Goal: Task Accomplishment & Management: Use online tool/utility

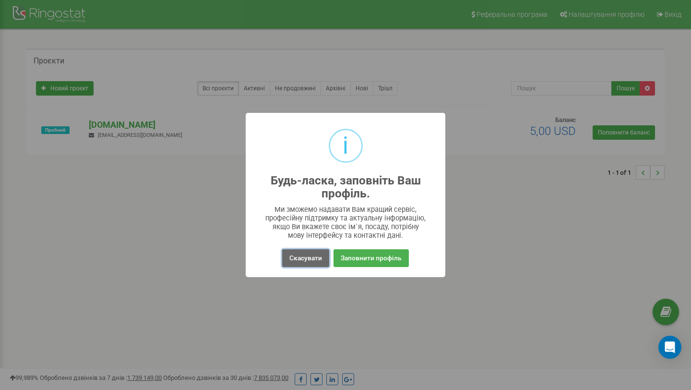
click at [311, 265] on button "Скасувати" at bounding box center [305, 258] width 47 height 18
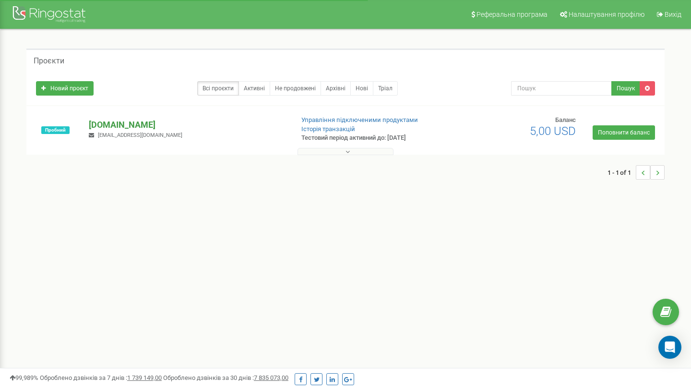
click at [107, 126] on p "[DOMAIN_NAME]" at bounding box center [187, 125] width 197 height 12
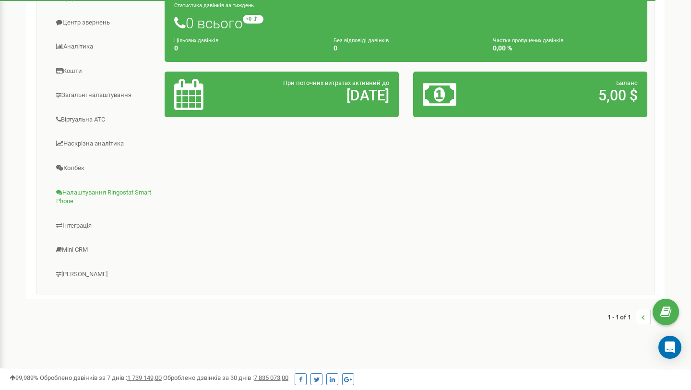
scroll to position [179, 0]
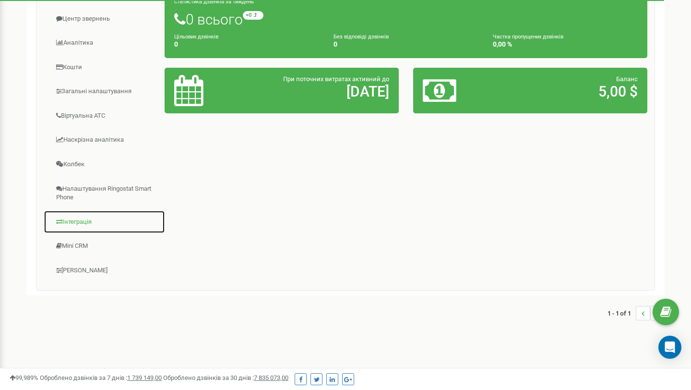
click at [66, 219] on link "Інтеграція" at bounding box center [104, 222] width 121 height 24
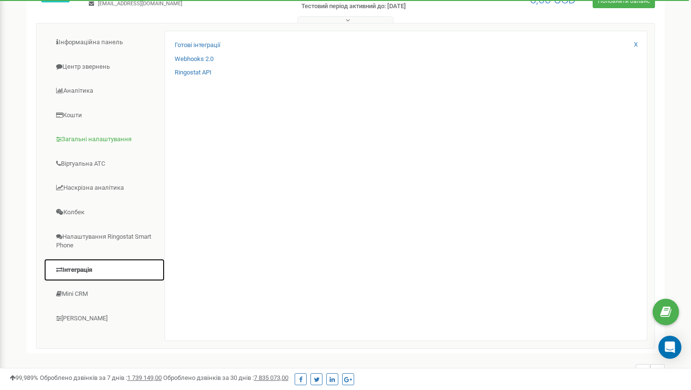
scroll to position [132, 0]
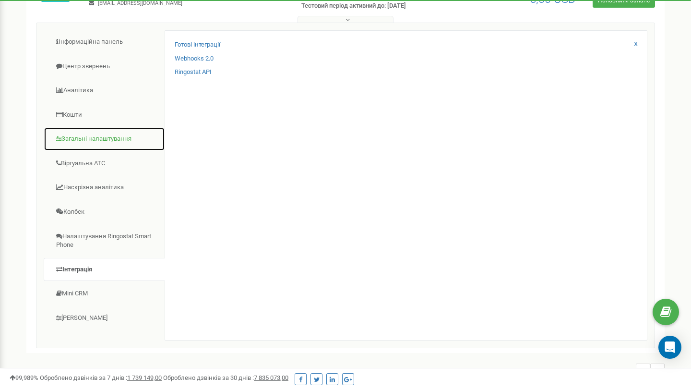
click at [90, 139] on link "Загальні налаштування" at bounding box center [104, 139] width 121 height 24
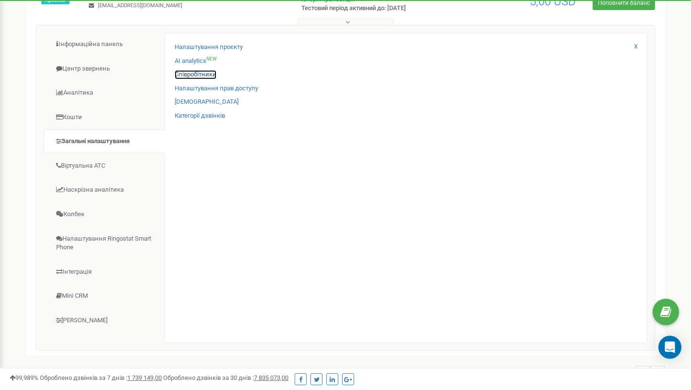
click at [194, 72] on link "Співробітники" at bounding box center [196, 74] width 42 height 9
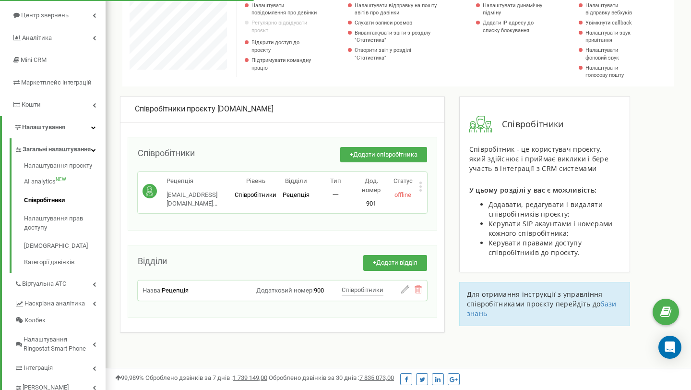
scroll to position [100, 0]
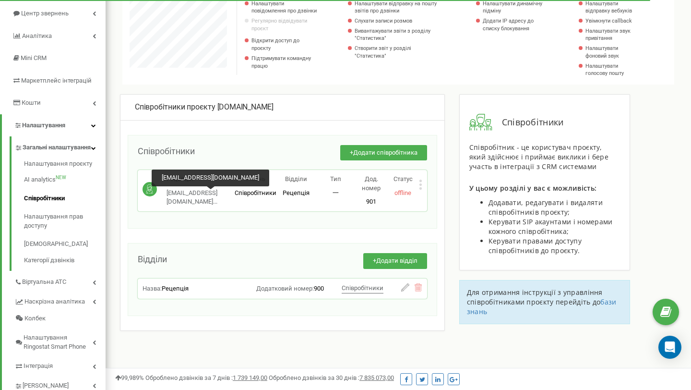
click at [186, 195] on span "[EMAIL_ADDRESS][DOMAIN_NAME]..." at bounding box center [192, 197] width 51 height 16
click at [186, 195] on span "reception1@lmg.co..." at bounding box center [192, 197] width 51 height 16
click at [419, 188] on icon at bounding box center [420, 184] width 3 height 10
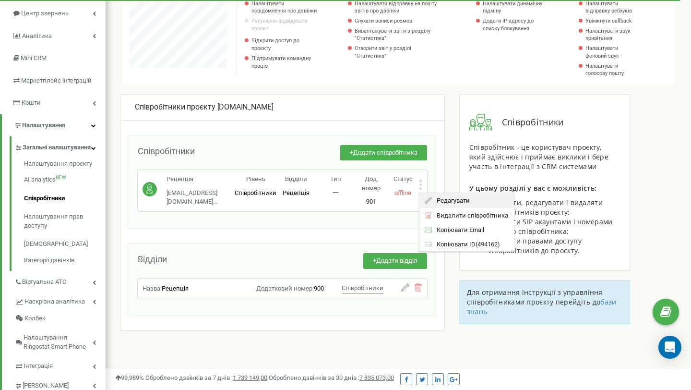
click at [432, 200] on span "Редагувати" at bounding box center [451, 200] width 38 height 6
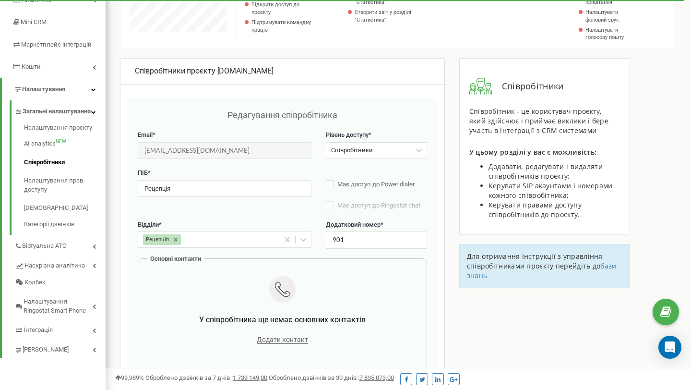
scroll to position [147, 0]
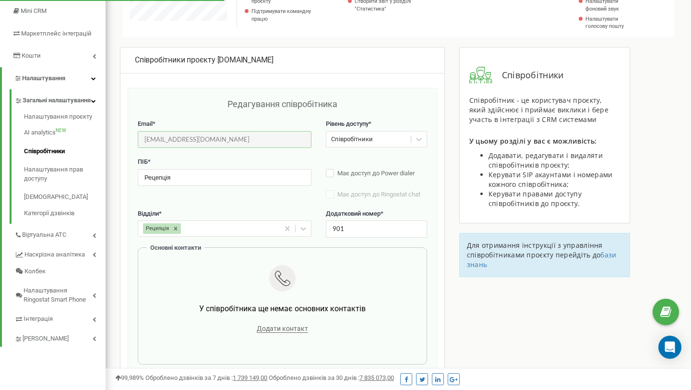
click at [204, 142] on input "reception1@lmg.com.ua" at bounding box center [225, 139] width 174 height 17
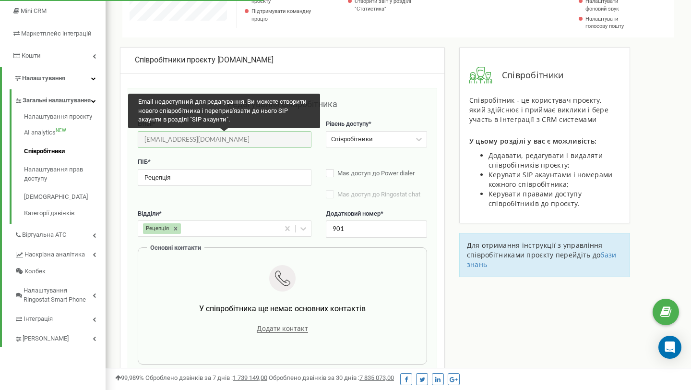
click at [204, 142] on input "reception1@lmg.com.ua" at bounding box center [225, 139] width 174 height 17
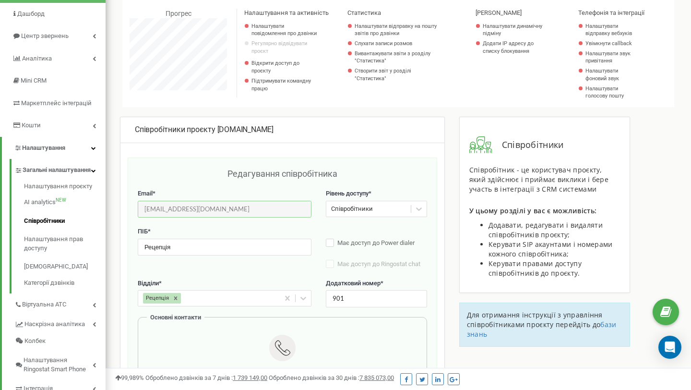
scroll to position [98, 0]
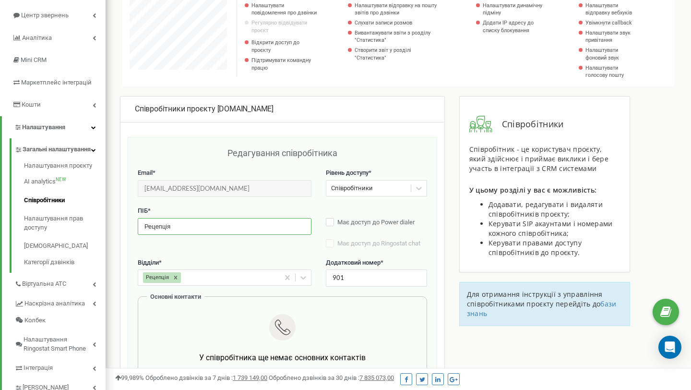
click at [202, 231] on input "Рецепція" at bounding box center [225, 226] width 174 height 17
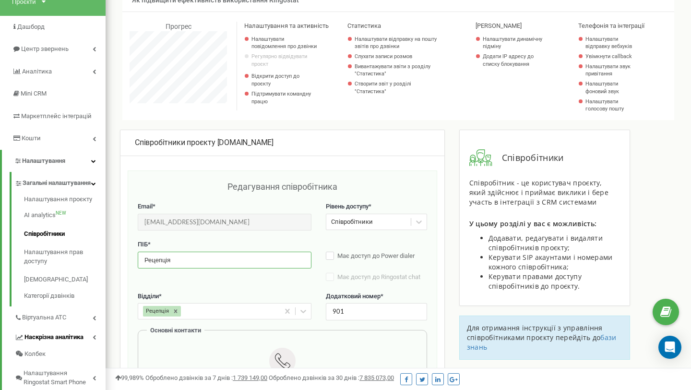
scroll to position [154, 0]
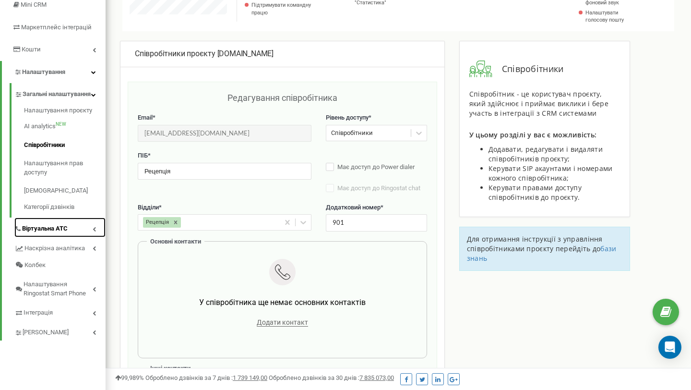
click at [69, 237] on link "Віртуальна АТС" at bounding box center [59, 227] width 91 height 20
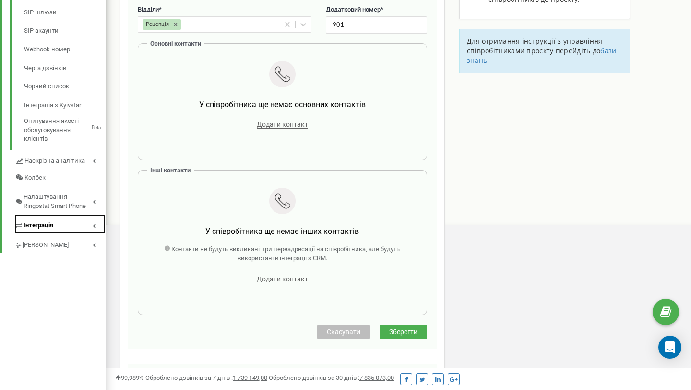
click at [66, 227] on link "Інтеграція" at bounding box center [59, 224] width 91 height 20
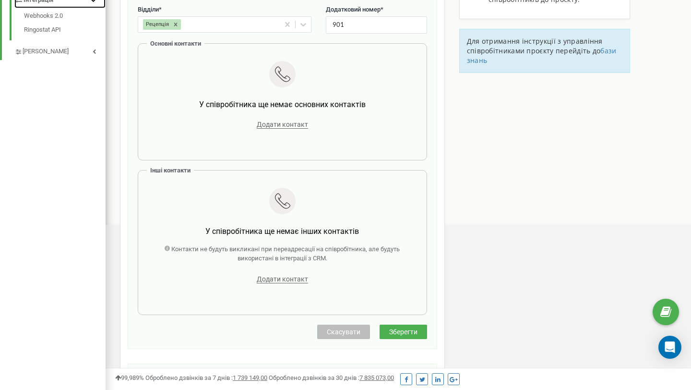
scroll to position [126, 0]
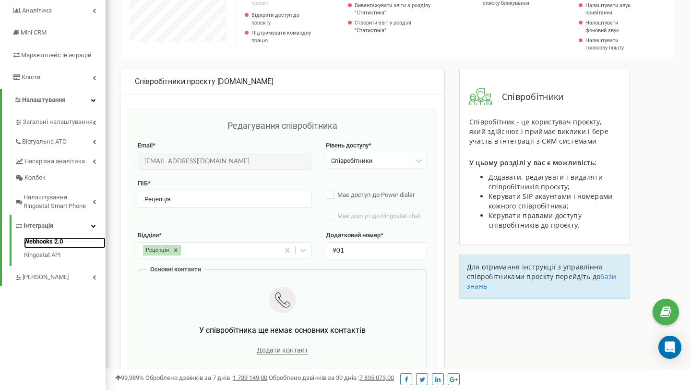
click at [48, 240] on link "Webhooks 2.0" at bounding box center [65, 243] width 82 height 12
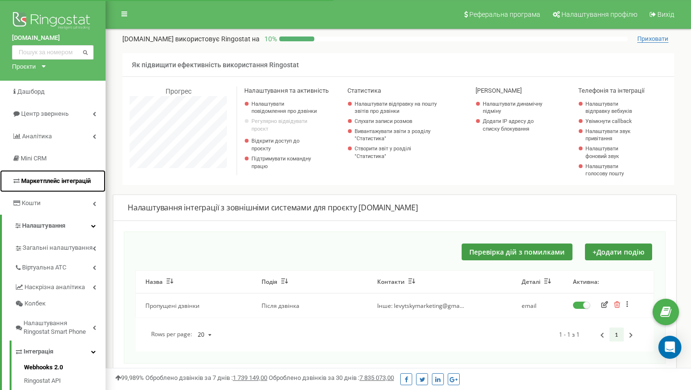
click at [53, 179] on span "Маркетплейс інтеграцій" at bounding box center [56, 180] width 70 height 7
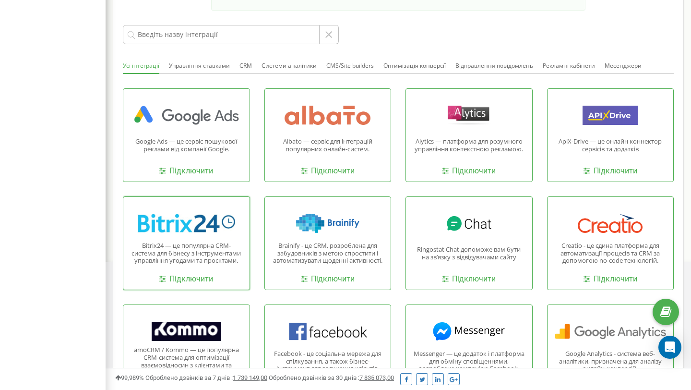
scroll to position [318, 0]
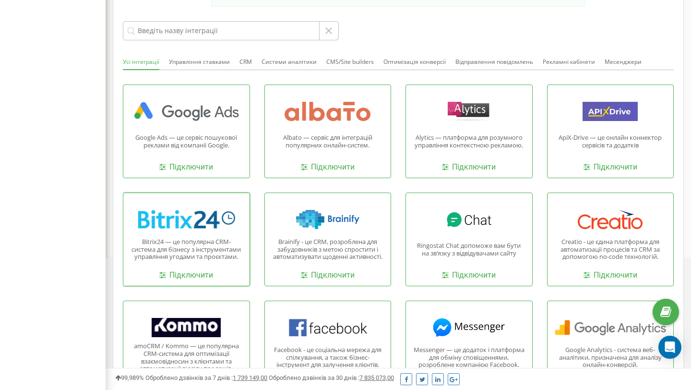
click at [195, 238] on p "Bitrix24 — це популярна CRM-система для бізнесу з інструментами управління угод…" at bounding box center [187, 249] width 112 height 23
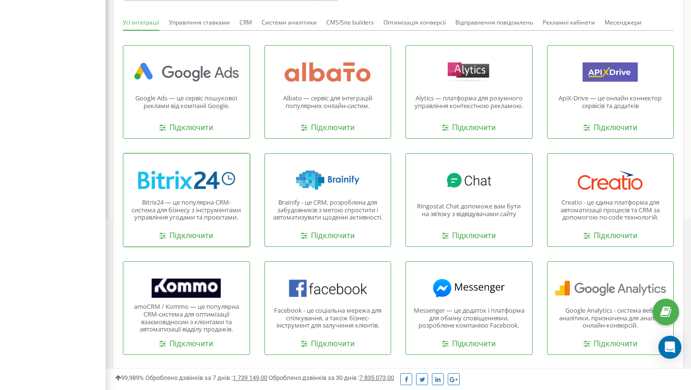
scroll to position [370, 0]
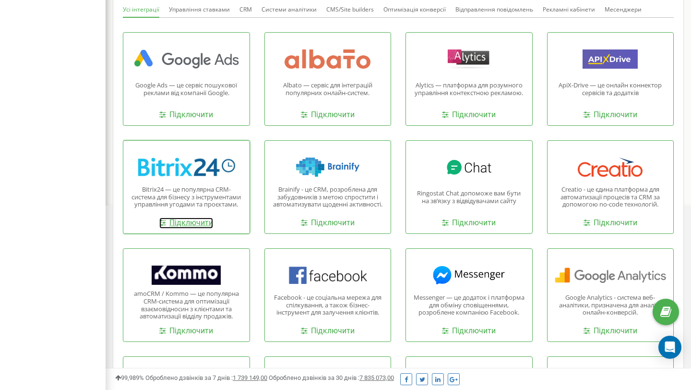
click at [190, 219] on link "Підключити" at bounding box center [186, 222] width 54 height 11
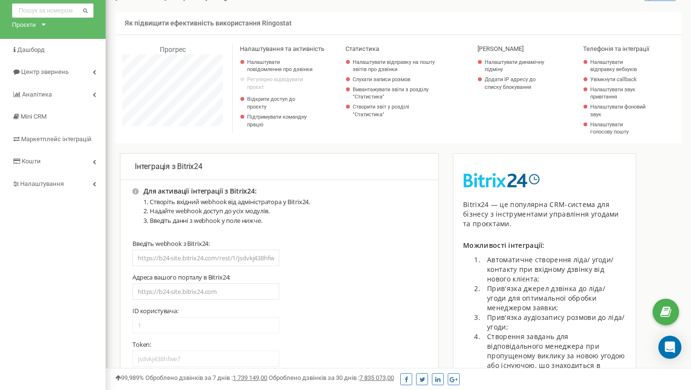
scroll to position [91, 0]
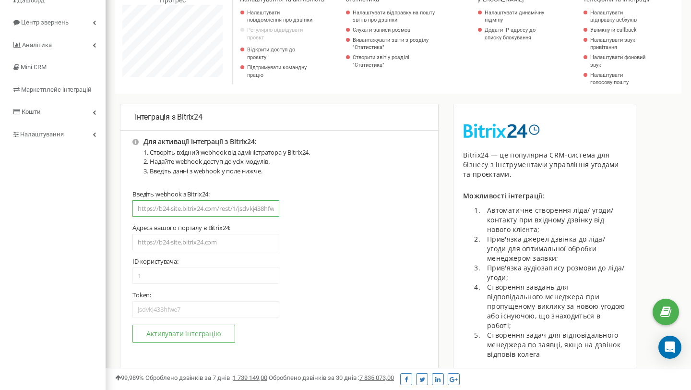
click at [189, 208] on input "text" at bounding box center [205, 208] width 147 height 16
click at [344, 202] on div "Введіть webhook з Bitrix24:" at bounding box center [279, 203] width 294 height 26
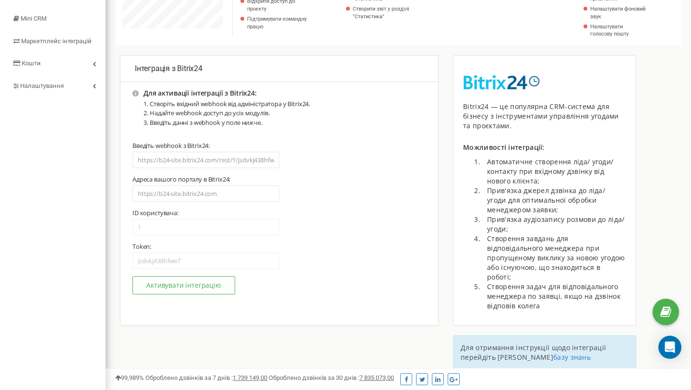
scroll to position [143, 0]
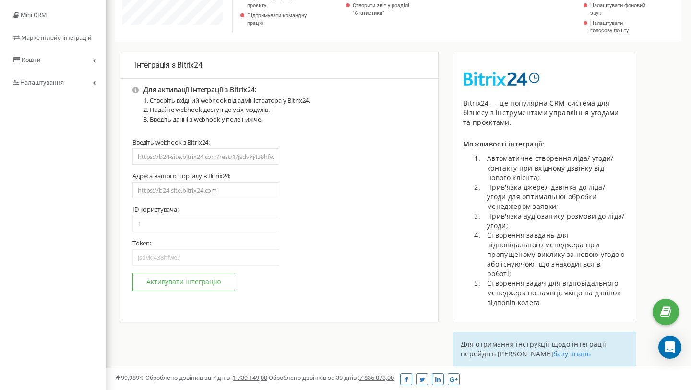
click at [216, 103] on li "Створіть вхідний webhook від адміністратора у Bitrix24." at bounding box center [230, 101] width 160 height 10
